Goal: Answer question/provide support

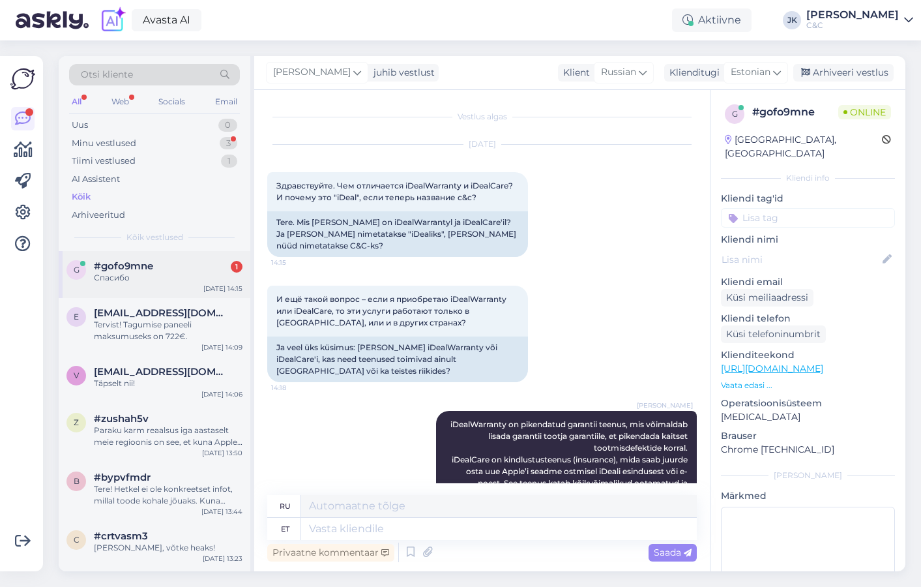
scroll to position [395, 0]
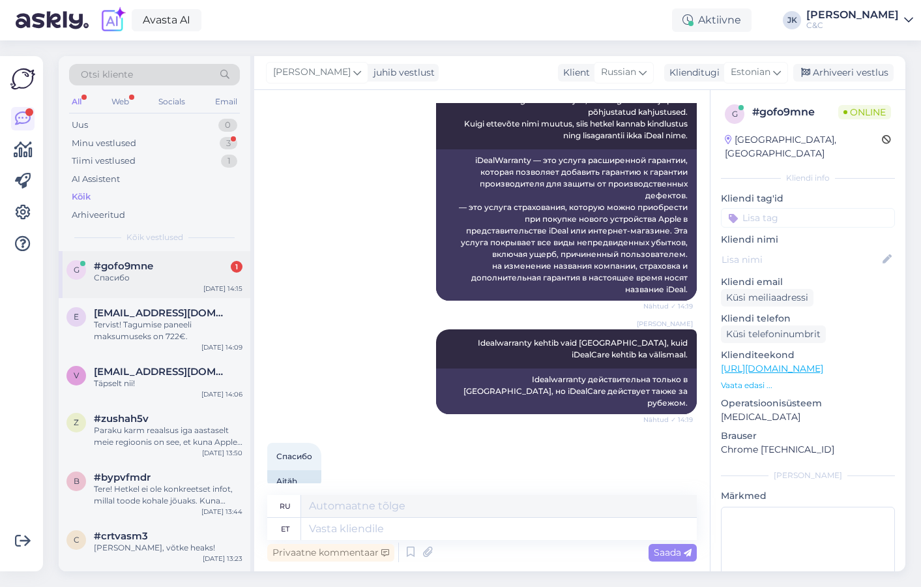
click at [129, 272] on div "Спасибо" at bounding box center [168, 278] width 149 height 12
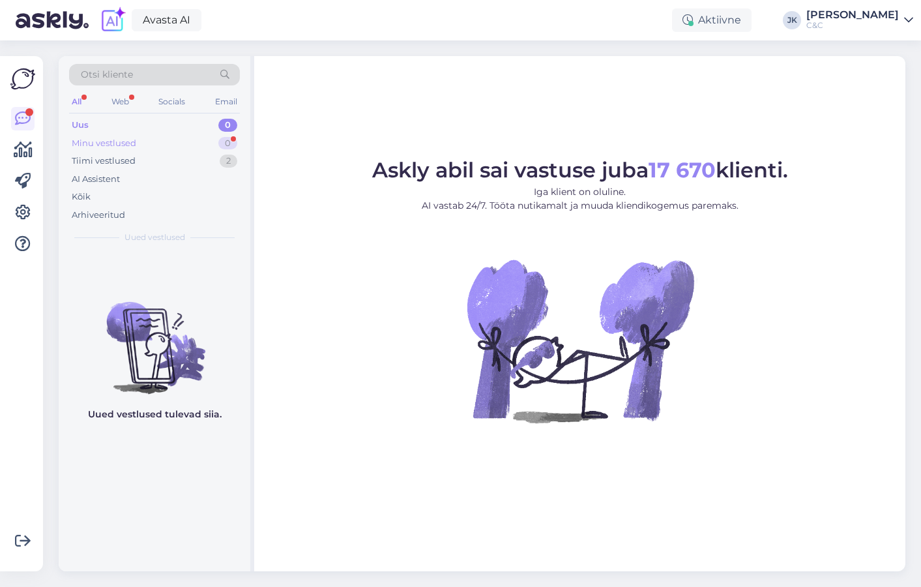
click at [115, 142] on div "Minu vestlused" at bounding box center [104, 143] width 65 height 13
click at [96, 192] on div "Kõik" at bounding box center [154, 197] width 171 height 18
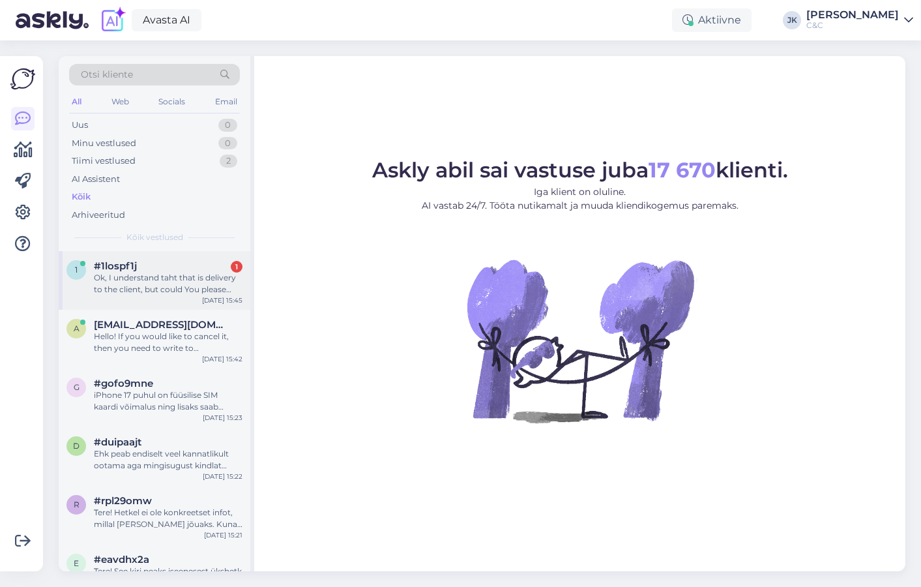
click at [134, 267] on span "#1lospf1j" at bounding box center [115, 266] width 43 height 12
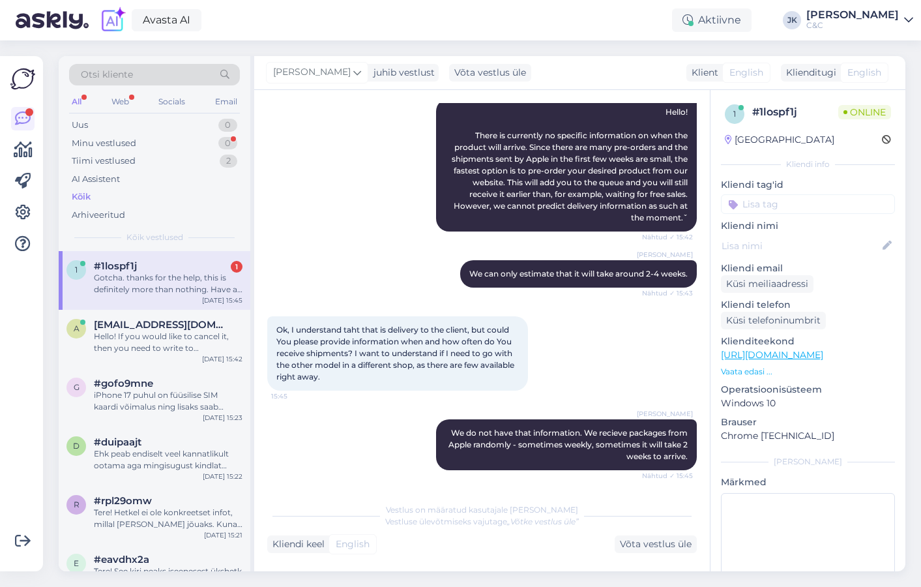
scroll to position [233, 0]
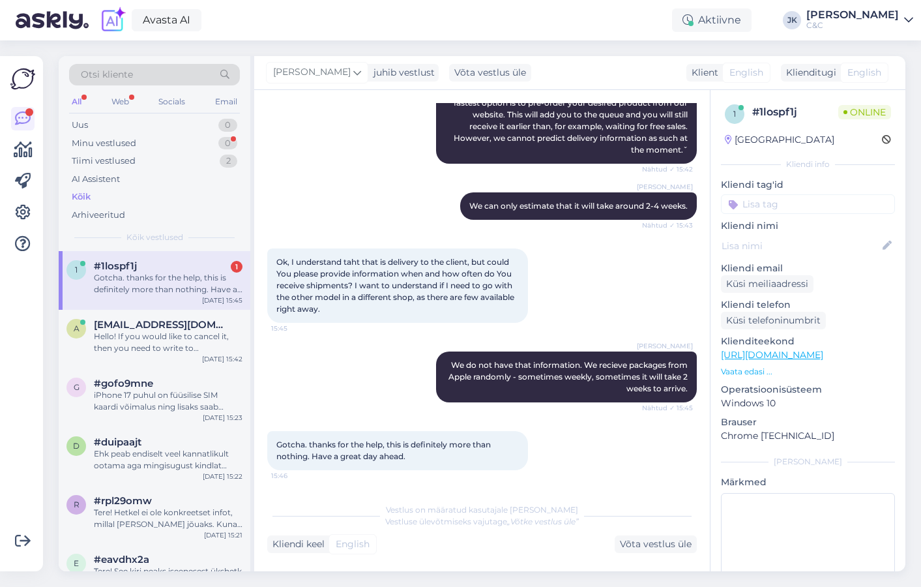
click at [356, 490] on div "Vestlus algas [DATE] Hello! What is approximate (close approximate, I believe Y…" at bounding box center [482, 330] width 456 height 481
click at [120, 267] on span "#1lospf1j" at bounding box center [115, 266] width 43 height 12
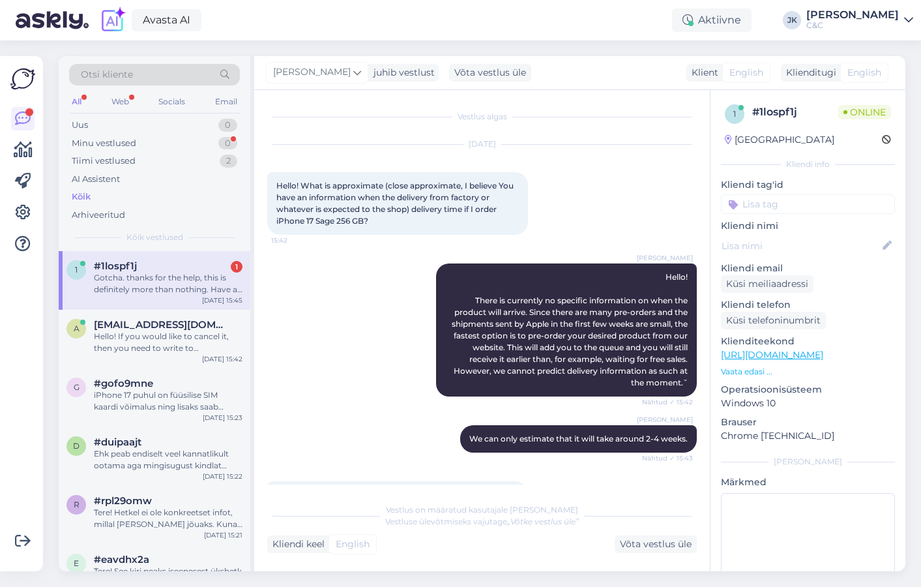
click at [368, 437] on div "[PERSON_NAME] We can only estimate that it will take around 2-4 weeks. Nähtud ✓…" at bounding box center [482, 439] width 430 height 56
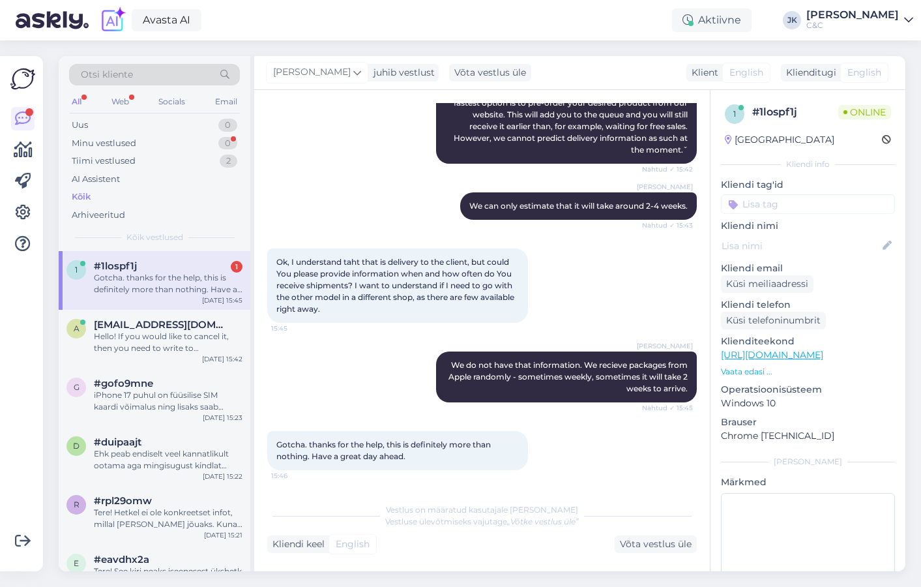
scroll to position [233, 0]
click at [336, 477] on div "Gotcha. thanks for the help, this is definitely more than nothing. Have a great…" at bounding box center [482, 451] width 430 height 68
click at [334, 455] on span "Gotcha. thanks for the help, this is definitely more than nothing. Have a great…" at bounding box center [384, 451] width 216 height 22
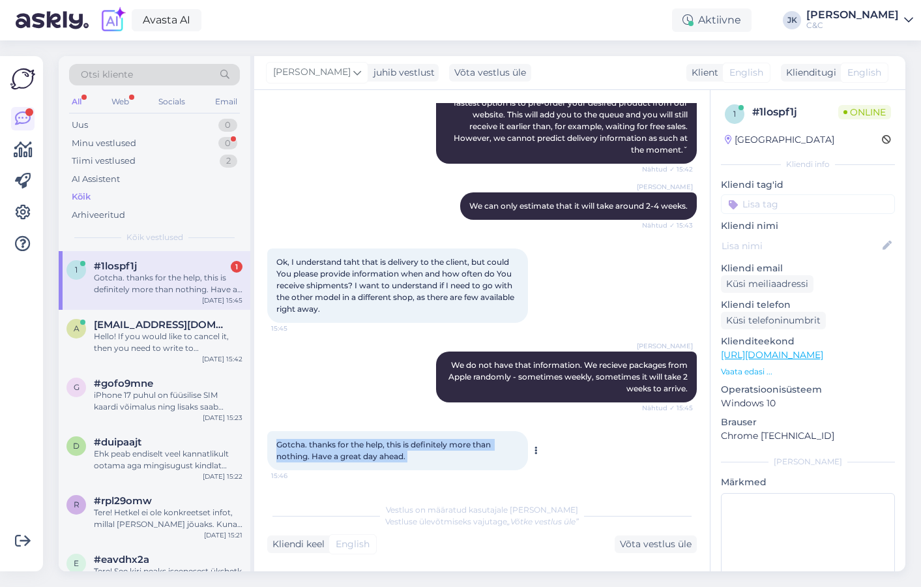
click at [334, 455] on span "Gotcha. thanks for the help, this is definitely more than nothing. Have a great…" at bounding box center [384, 451] width 216 height 22
click at [292, 400] on div "[PERSON_NAME] We do not have that information. We recieve packages from Apple r…" at bounding box center [482, 377] width 430 height 80
click at [196, 359] on div "a [EMAIL_ADDRESS][DOMAIN_NAME] Hello! If you would like to cancel it, then you …" at bounding box center [155, 339] width 192 height 59
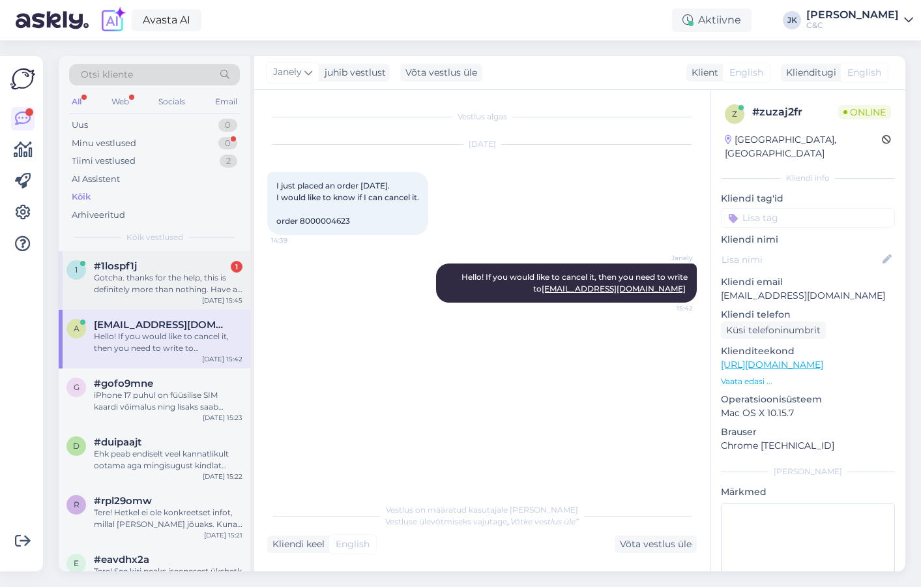
click at [168, 284] on div "Gotcha. thanks for the help, this is definitely more than nothing. Have a great…" at bounding box center [168, 283] width 149 height 23
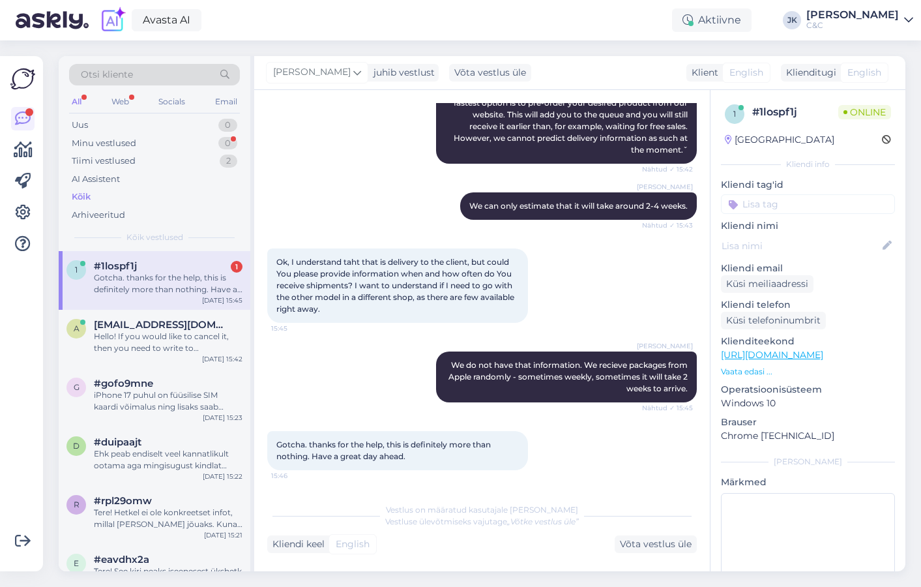
scroll to position [233, 0]
click at [181, 295] on div "1 #1lospf1j 1 Gotcha. thanks for the help, this is definitely more than nothing…" at bounding box center [155, 280] width 192 height 59
click at [393, 488] on div "Vestlus algas [DATE] Hello! What is approximate (close approximate, I believe Y…" at bounding box center [482, 330] width 456 height 481
